Goal: Find specific page/section: Find specific page/section

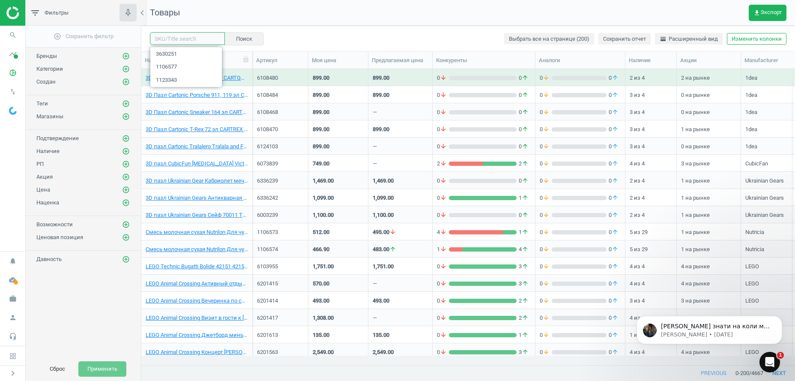
click at [176, 41] on input "text" at bounding box center [187, 38] width 75 height 13
paste input "1006605"
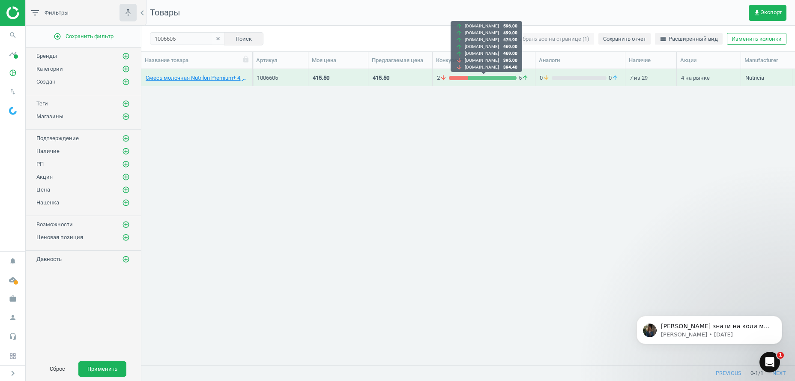
click at [466, 75] on div "2 arrow_downward 5 arrow_upward" at bounding box center [484, 78] width 94 height 8
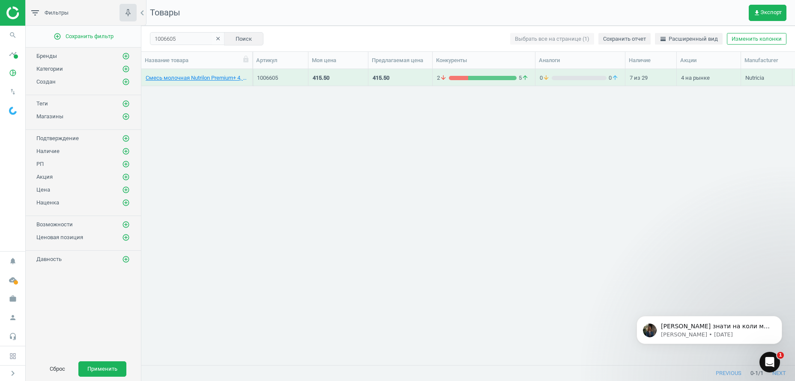
click at [466, 75] on div "2 arrow_downward 5 arrow_upward" at bounding box center [484, 78] width 94 height 8
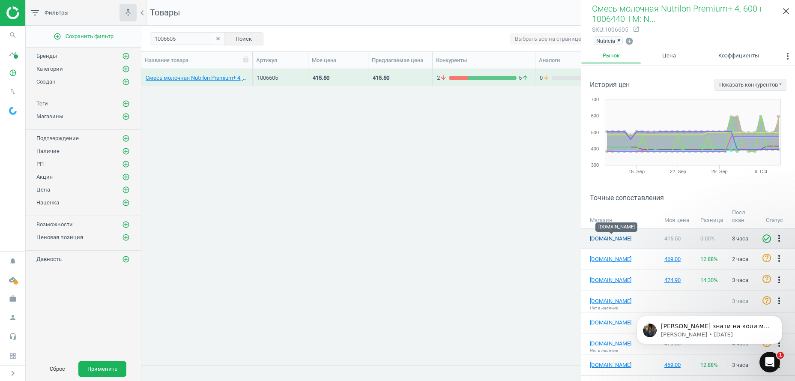
click at [607, 238] on link "[DOMAIN_NAME]" at bounding box center [611, 239] width 43 height 8
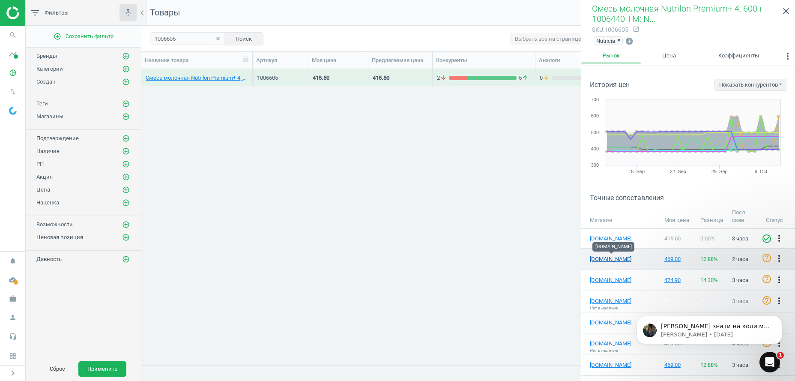
click at [603, 260] on link "[DOMAIN_NAME]" at bounding box center [611, 259] width 43 height 8
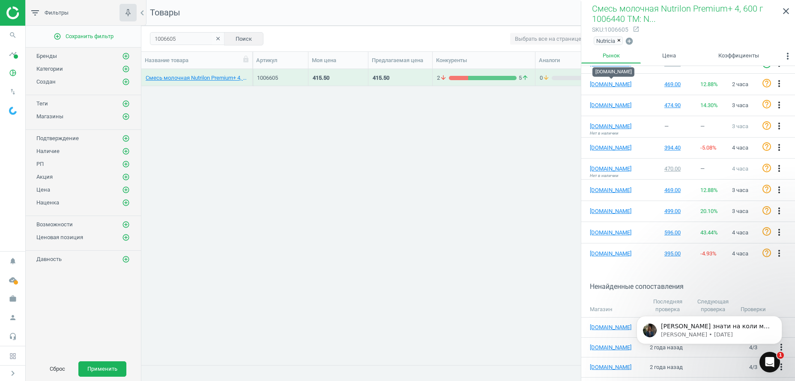
scroll to position [44, 0]
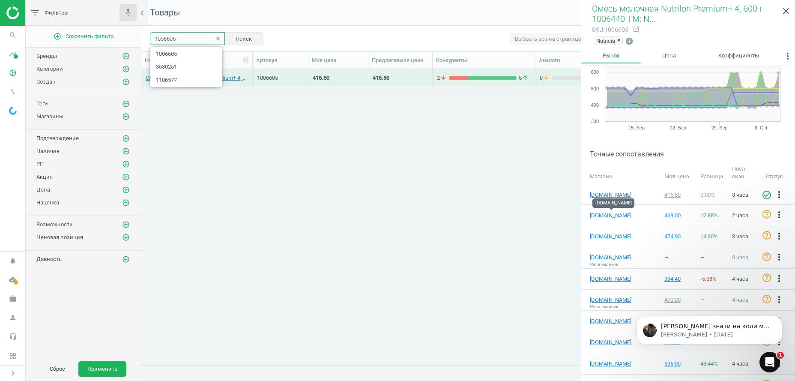
drag, startPoint x: 187, startPoint y: 39, endPoint x: 33, endPoint y: 17, distance: 155.8
click at [150, 32] on input "1006605" at bounding box center [187, 38] width 75 height 13
paste input "7"
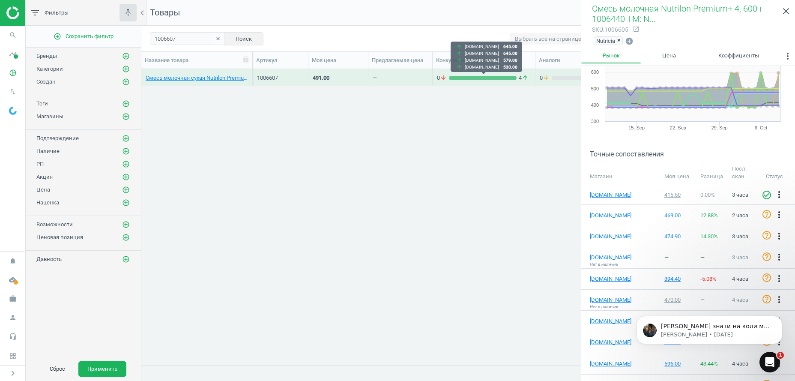
click at [486, 79] on div "grid" at bounding box center [483, 78] width 68 height 4
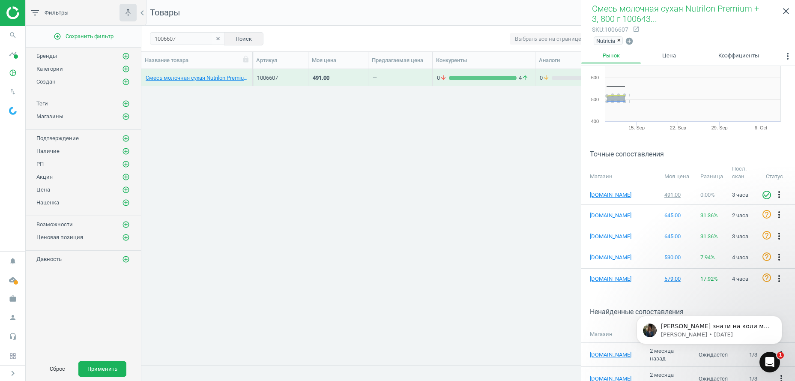
scroll to position [129, 0]
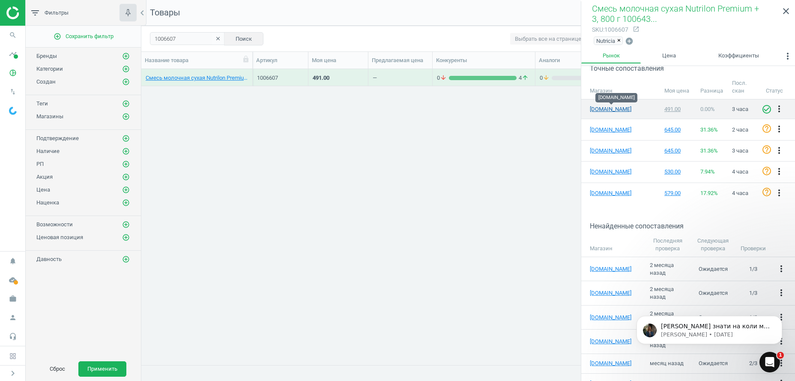
click at [603, 109] on link "[DOMAIN_NAME]" at bounding box center [611, 109] width 43 height 8
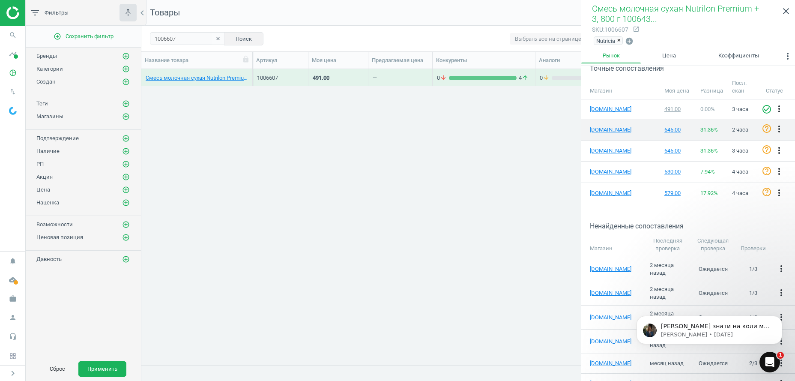
click at [606, 122] on td "[DOMAIN_NAME]" at bounding box center [620, 129] width 79 height 21
click at [606, 131] on link "[DOMAIN_NAME]" at bounding box center [611, 130] width 43 height 8
click at [181, 42] on input "1006607" at bounding box center [187, 38] width 75 height 13
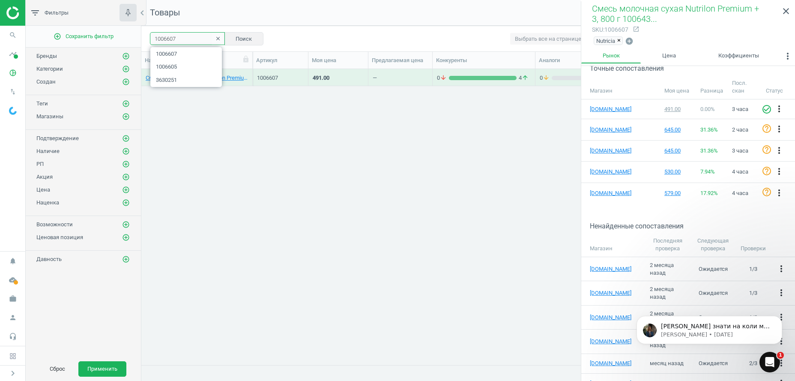
drag, startPoint x: 185, startPoint y: 39, endPoint x: 89, endPoint y: 30, distance: 96.3
click at [150, 32] on input "1006607" at bounding box center [187, 38] width 75 height 13
paste input "5"
type input "1006605"
click at [249, 36] on button "Поиск" at bounding box center [243, 38] width 39 height 13
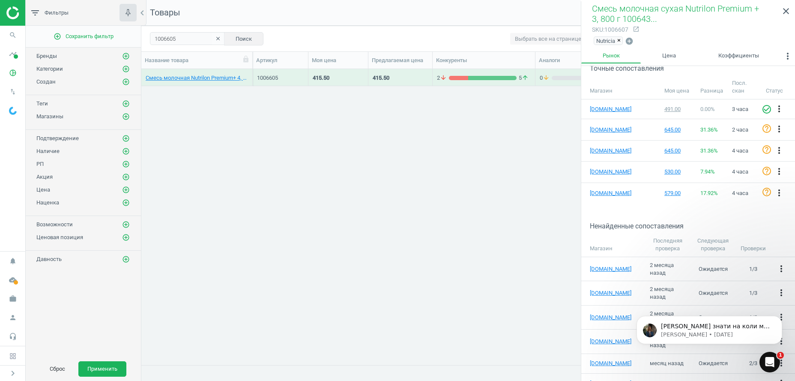
click at [475, 85] on div "2 arrow_downward 5 arrow_upward" at bounding box center [484, 77] width 103 height 17
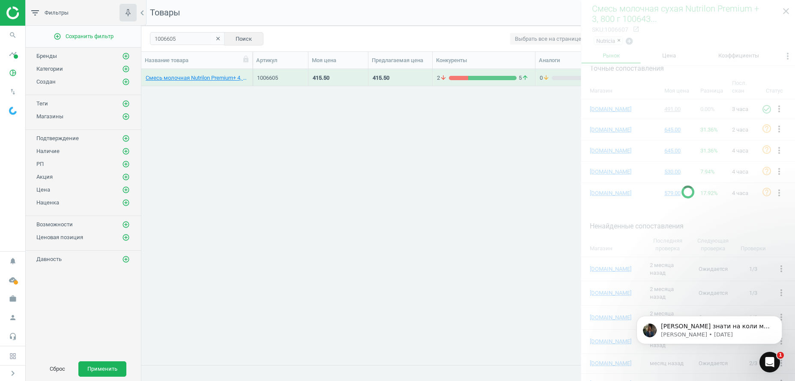
click at [475, 85] on div "2 arrow_downward 5 arrow_upward" at bounding box center [484, 77] width 103 height 17
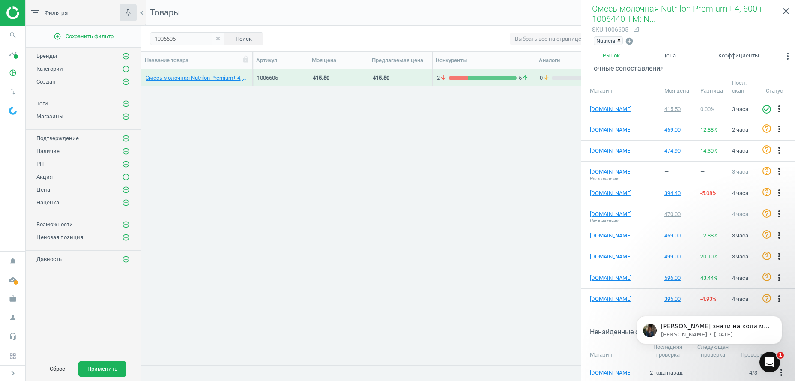
scroll to position [129, 0]
